Goal: Complete application form: Complete application form

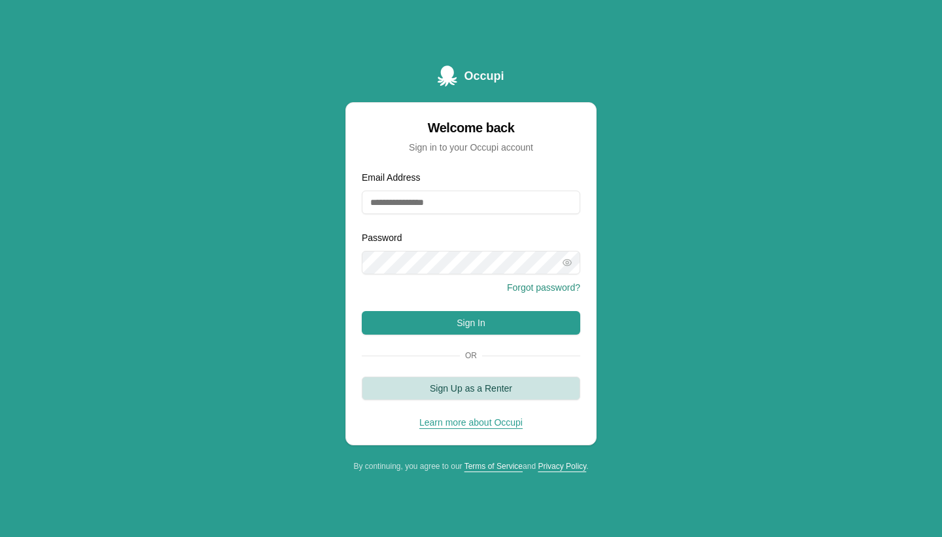
click at [562, 388] on button "Sign Up as a Renter" at bounding box center [471, 388] width 219 height 24
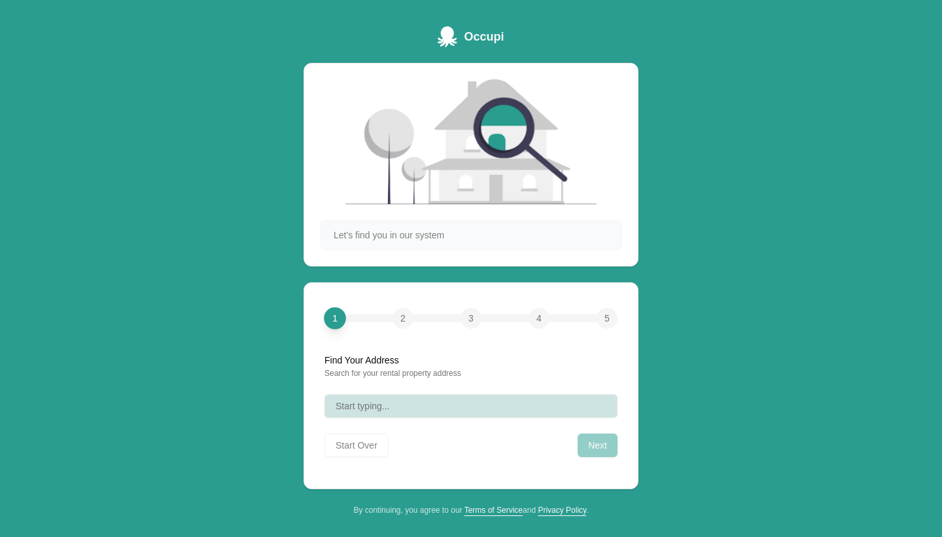
click at [463, 401] on button "Start typing..." at bounding box center [471, 406] width 293 height 24
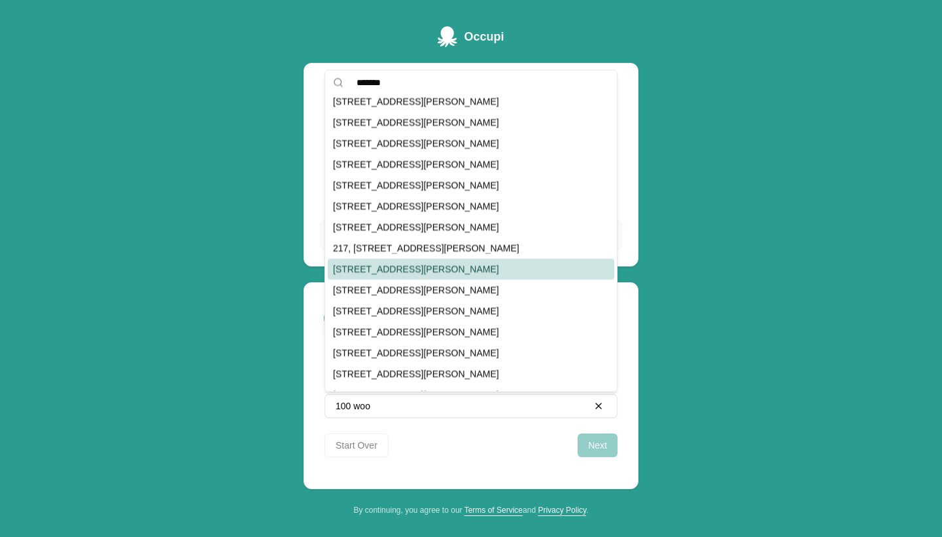
scroll to position [361, 0]
click at [478, 272] on div "[STREET_ADDRESS][PERSON_NAME]" at bounding box center [471, 269] width 287 height 21
type input "**********"
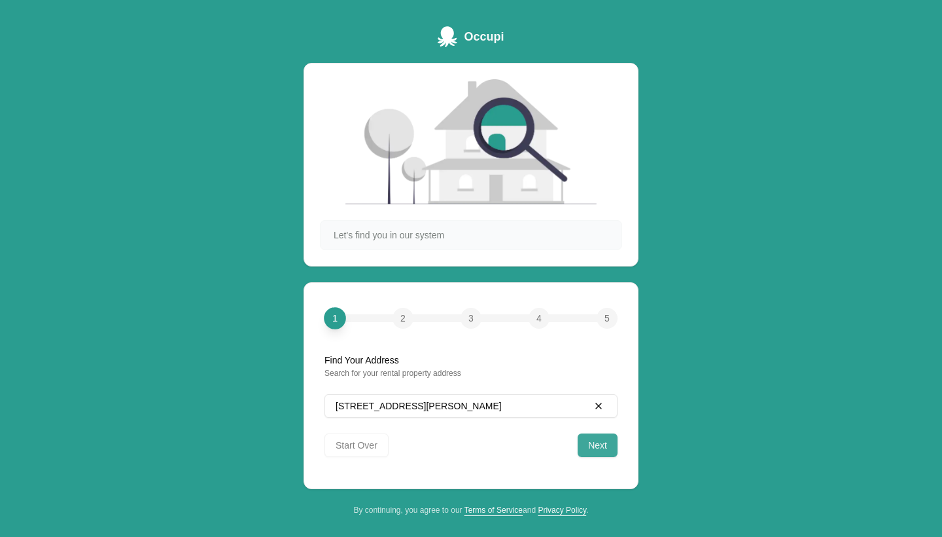
click at [593, 440] on button "Next" at bounding box center [598, 445] width 40 height 24
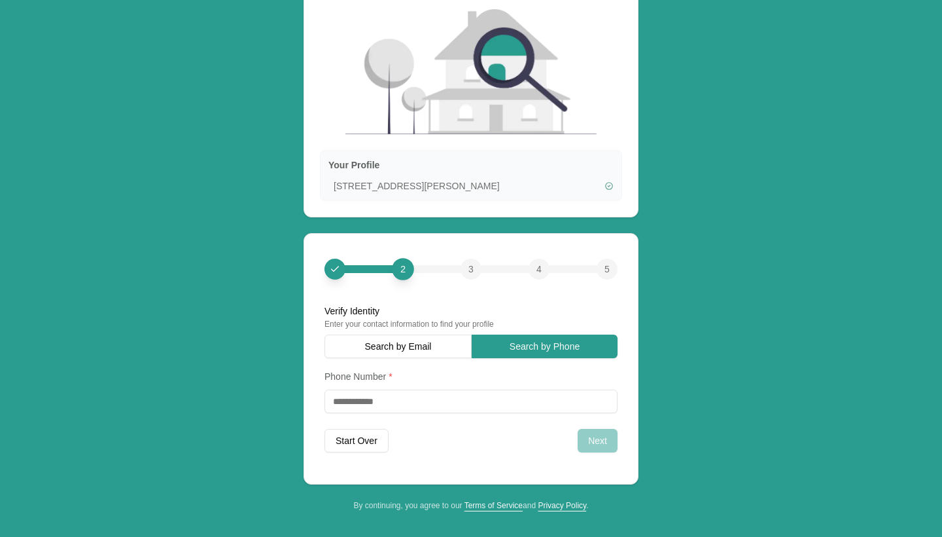
scroll to position [70, 0]
click at [432, 352] on button "Search by Email" at bounding box center [398, 346] width 147 height 24
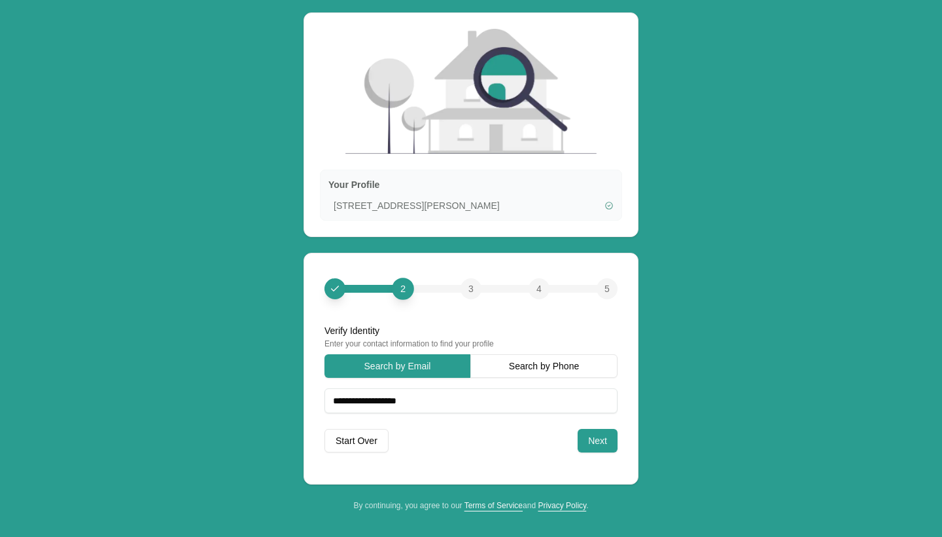
type input "**********"
click at [576, 446] on div "Start Over Next" at bounding box center [471, 437] width 293 height 29
click at [590, 446] on button "Next" at bounding box center [598, 441] width 40 height 24
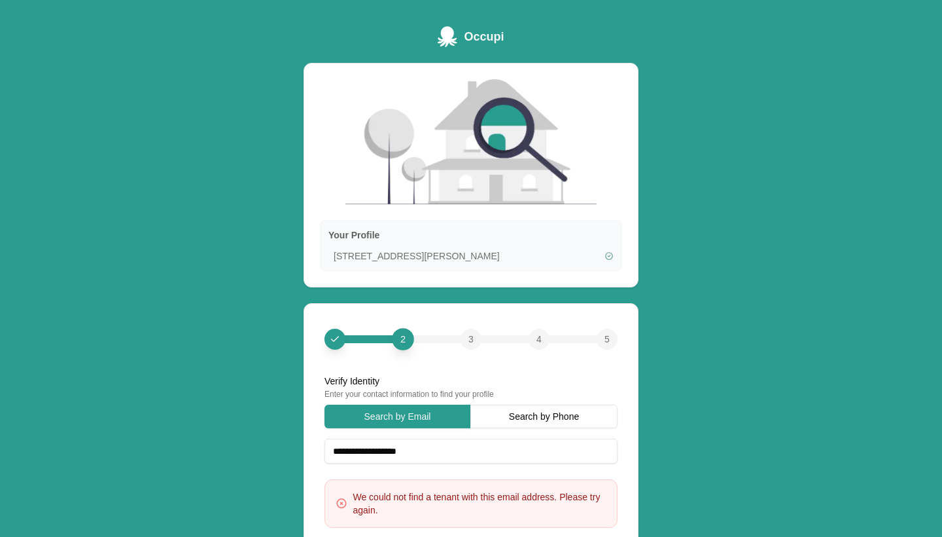
scroll to position [0, 0]
